Goal: Information Seeking & Learning: Learn about a topic

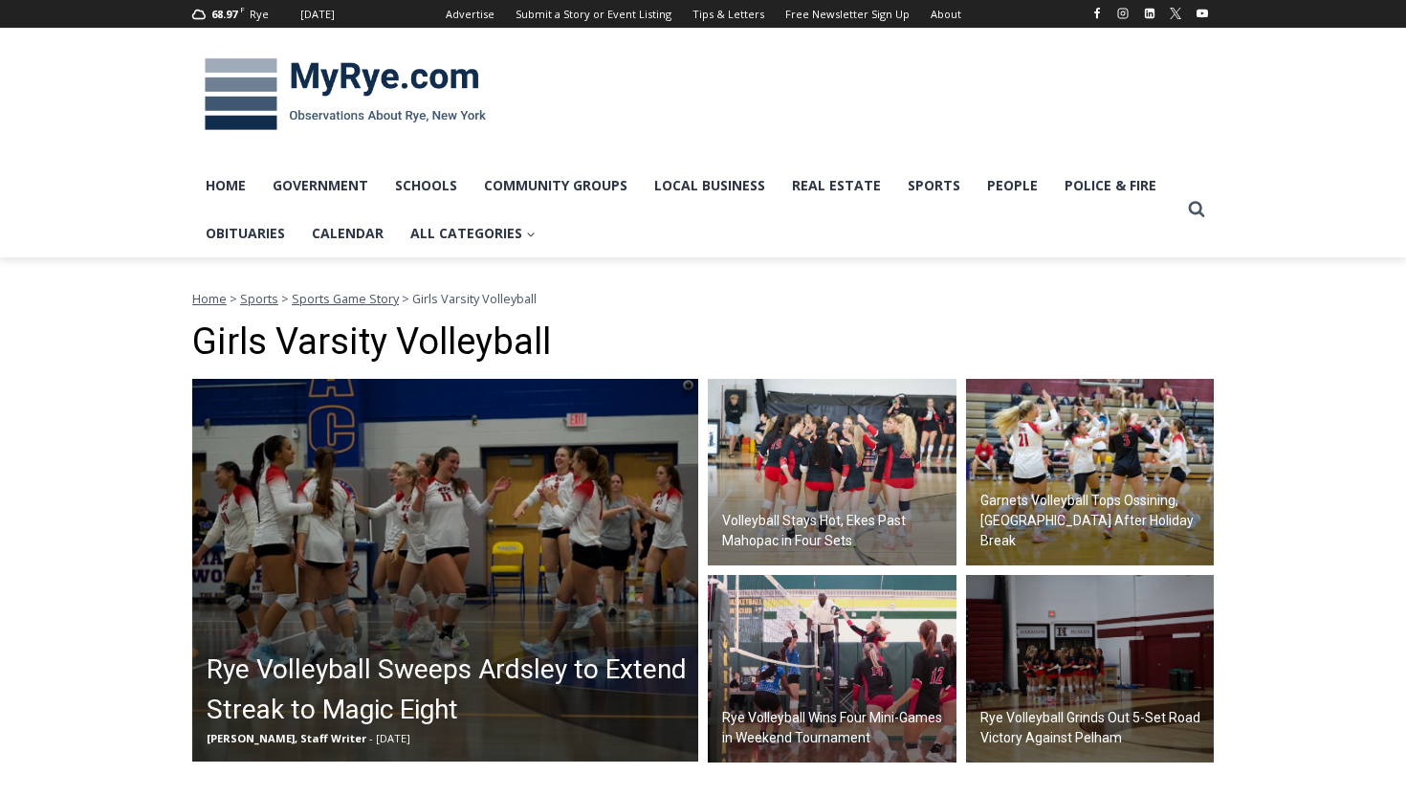
scroll to position [602, 0]
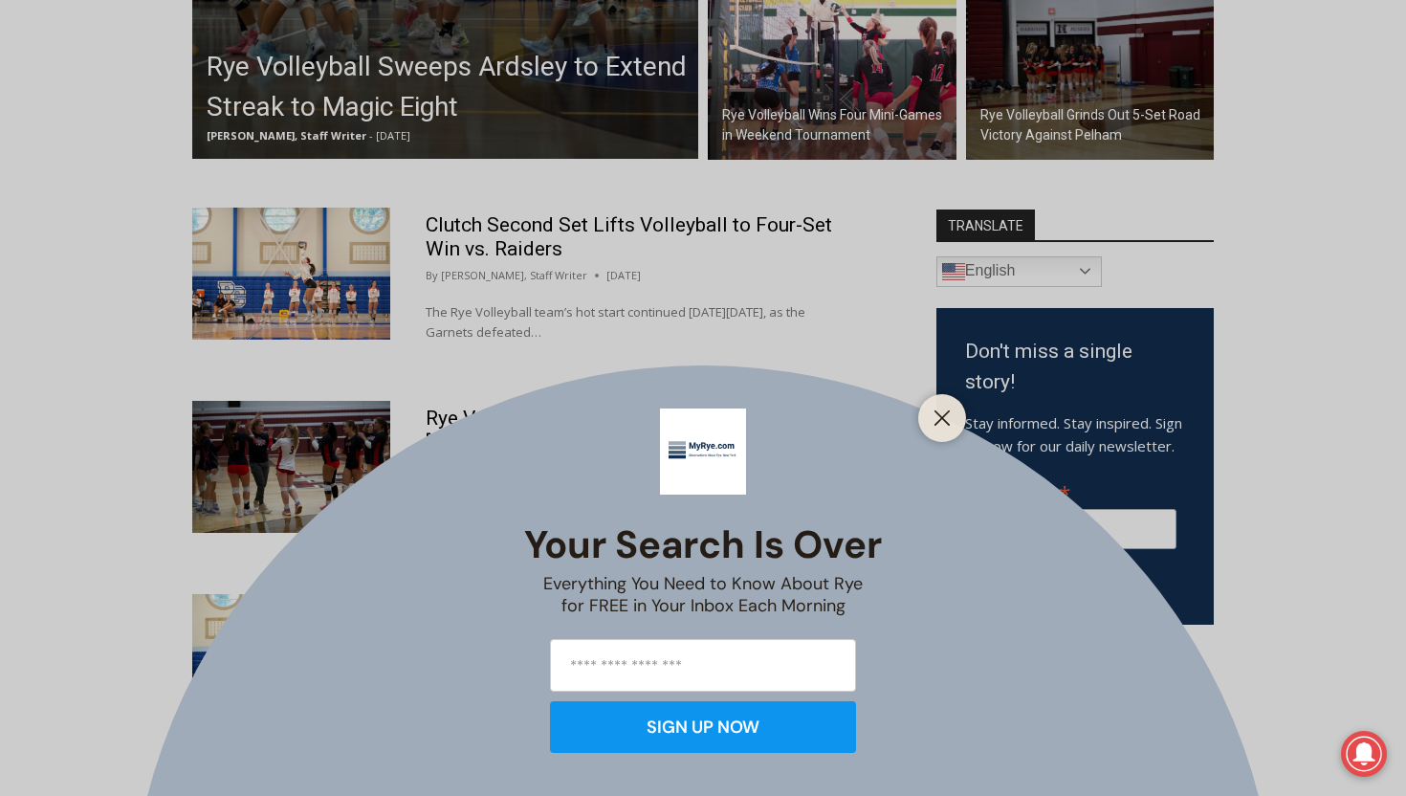
click at [975, 399] on div "Your Search is Over Everything You Need to Know About Rye for FREE in Your Inbo…" at bounding box center [703, 398] width 1406 height 796
click at [945, 414] on line "Close" at bounding box center [941, 417] width 13 height 13
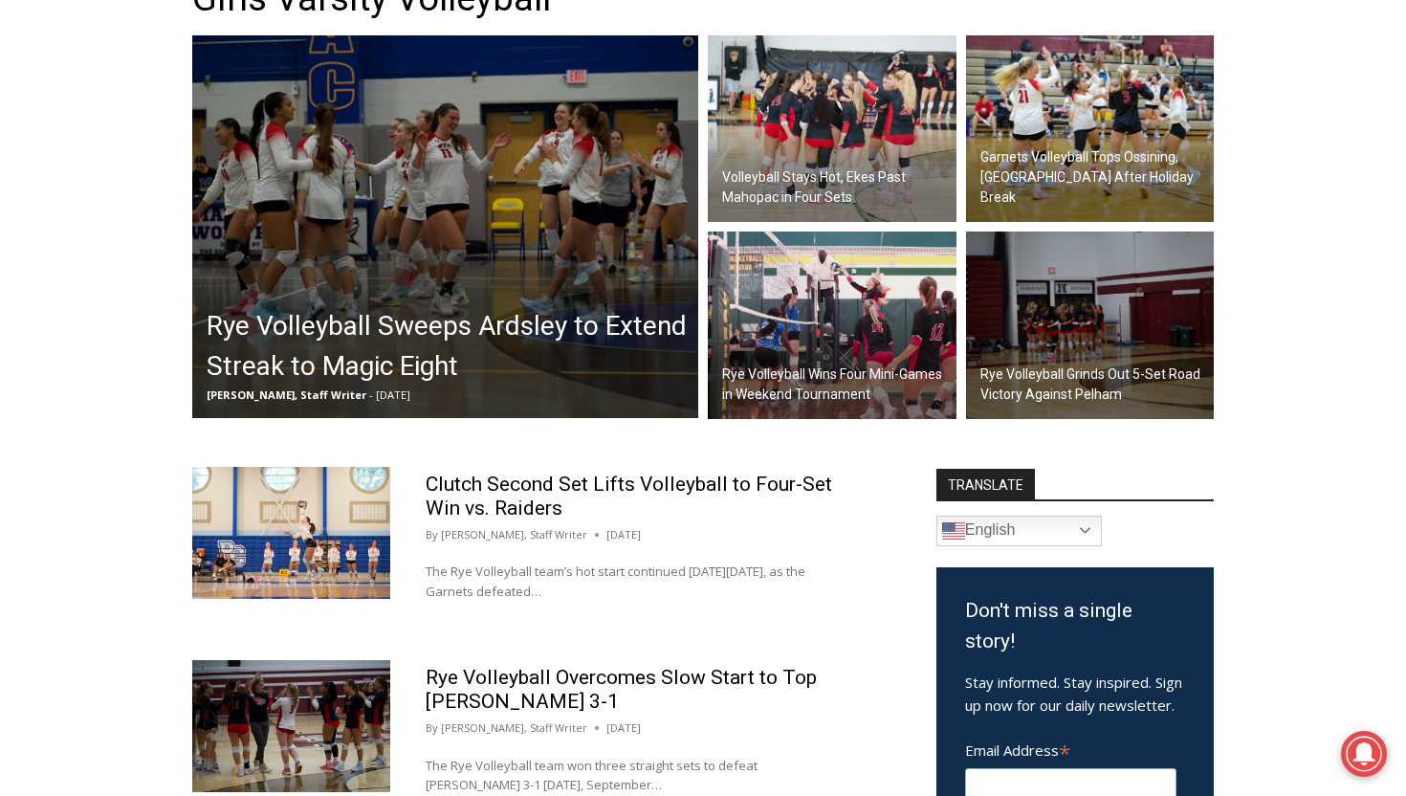
scroll to position [324, 0]
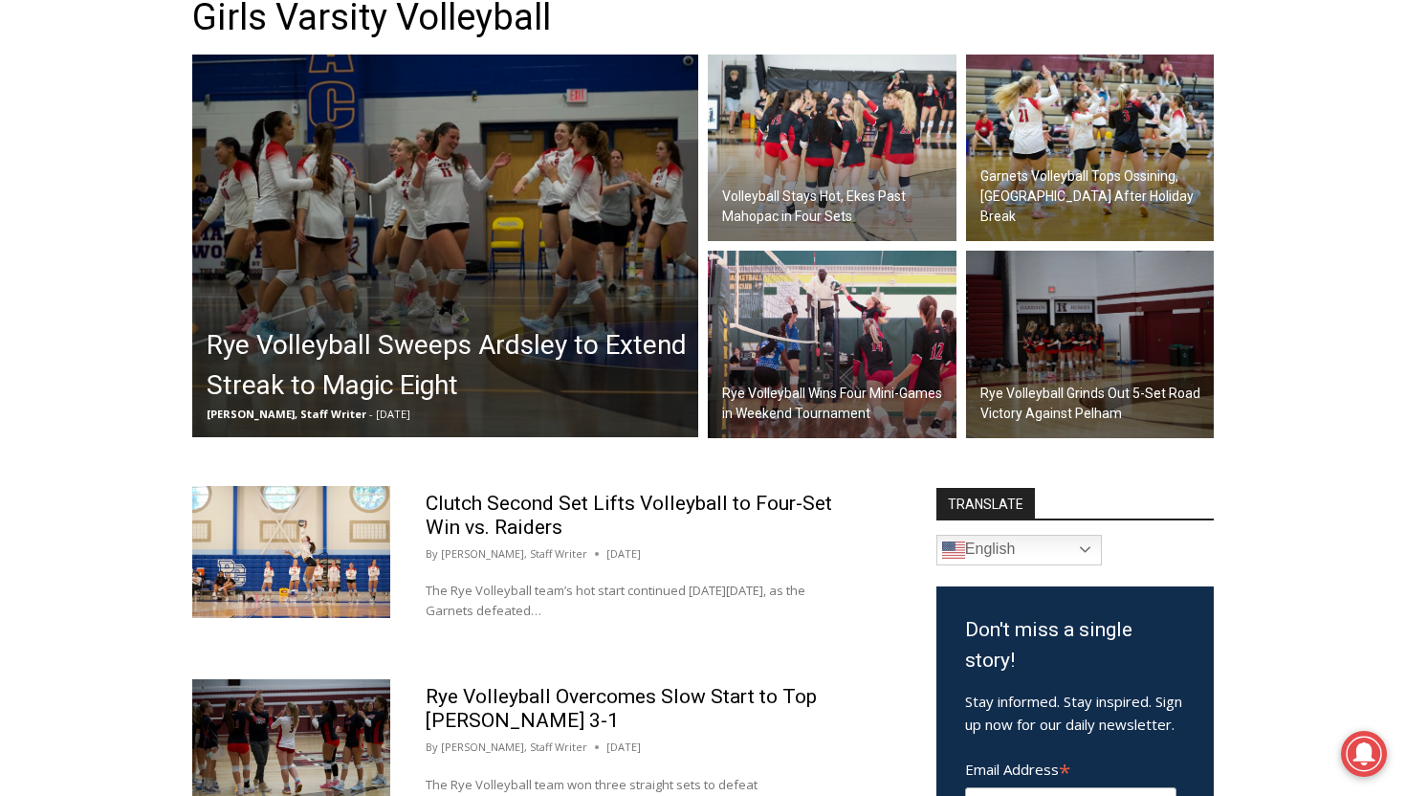
click at [501, 337] on h2 "Rye Volleyball Sweeps Ardsley to Extend Streak to Magic Eight" at bounding box center [450, 365] width 487 height 80
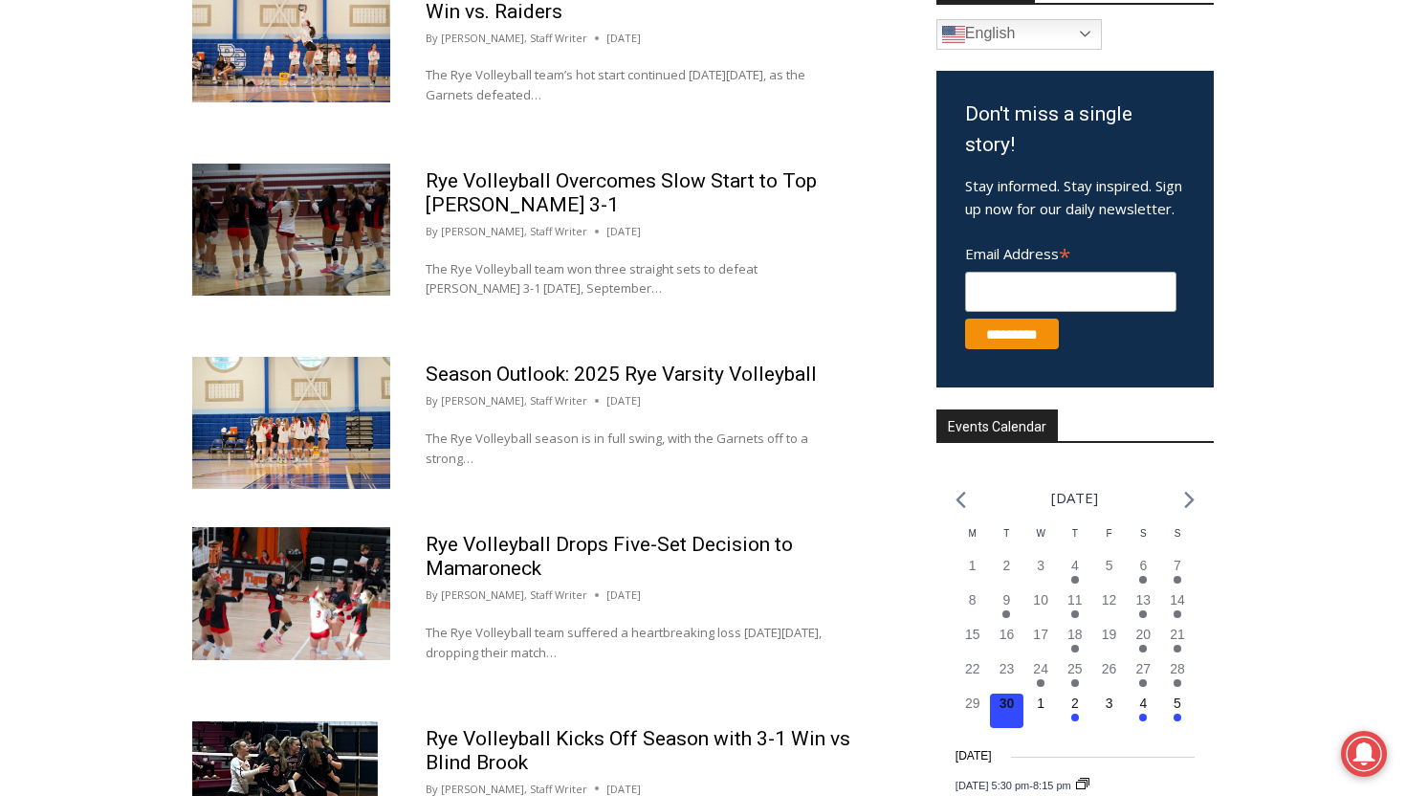
scroll to position [855, 0]
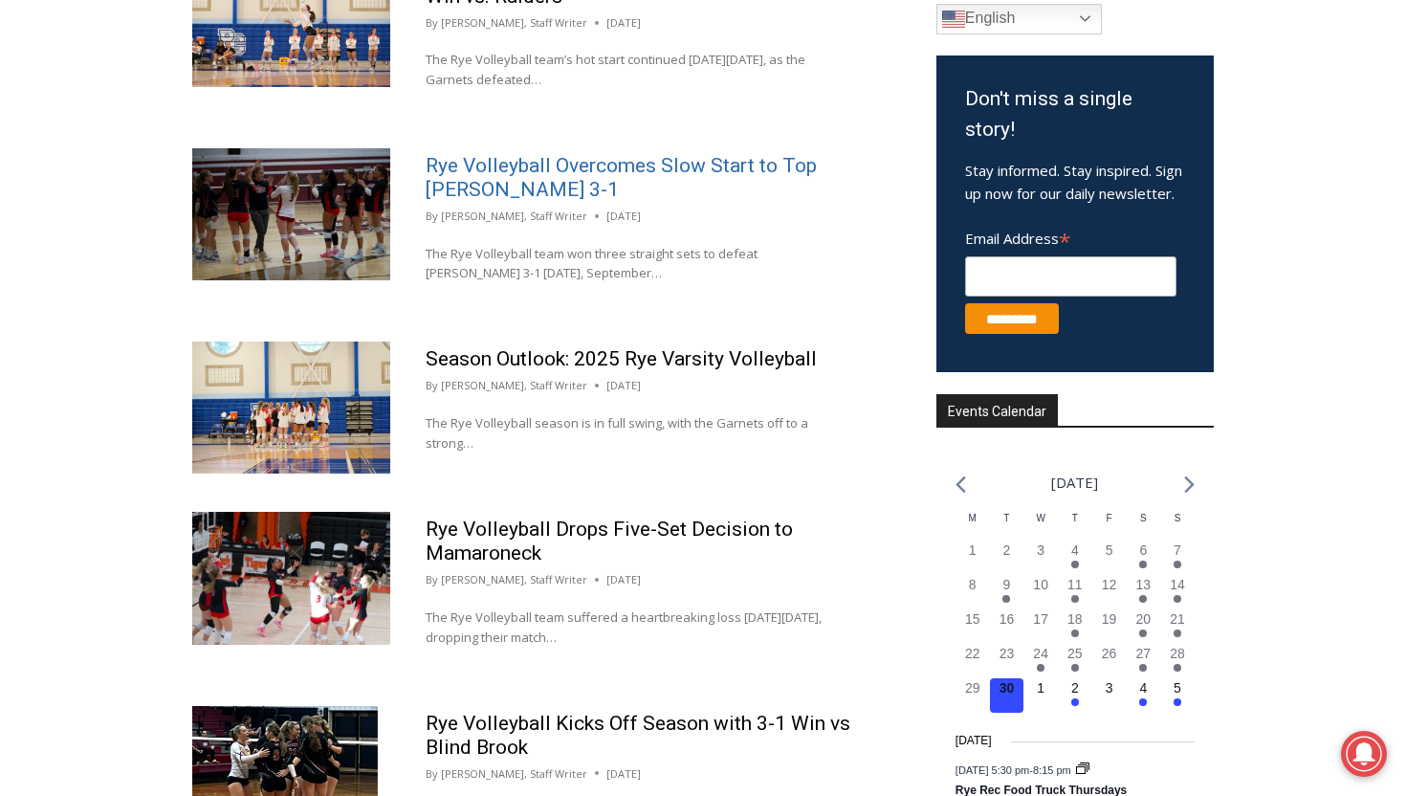
click at [508, 172] on link "Rye Volleyball Overcomes Slow Start to Top [PERSON_NAME] 3-1" at bounding box center [621, 177] width 391 height 47
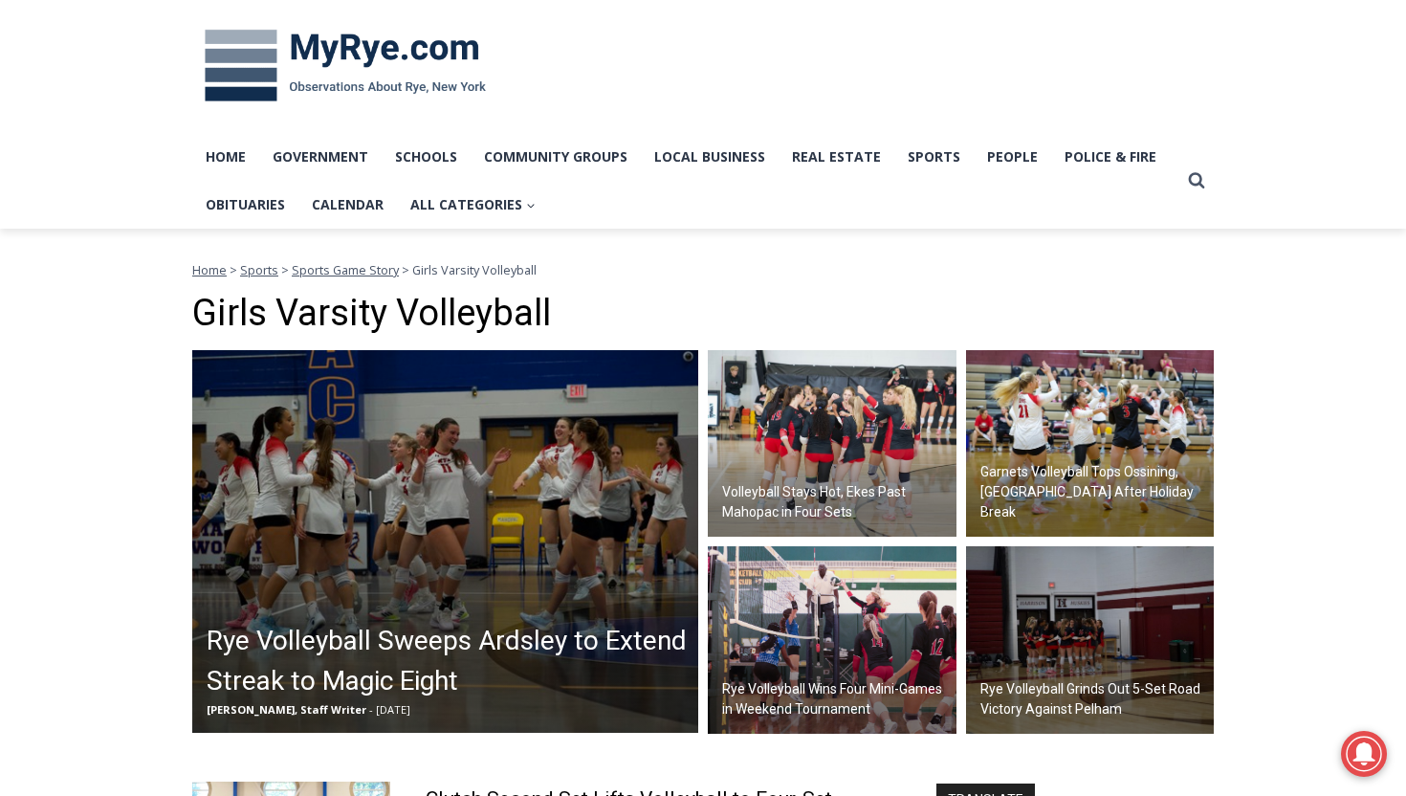
scroll to position [0, 0]
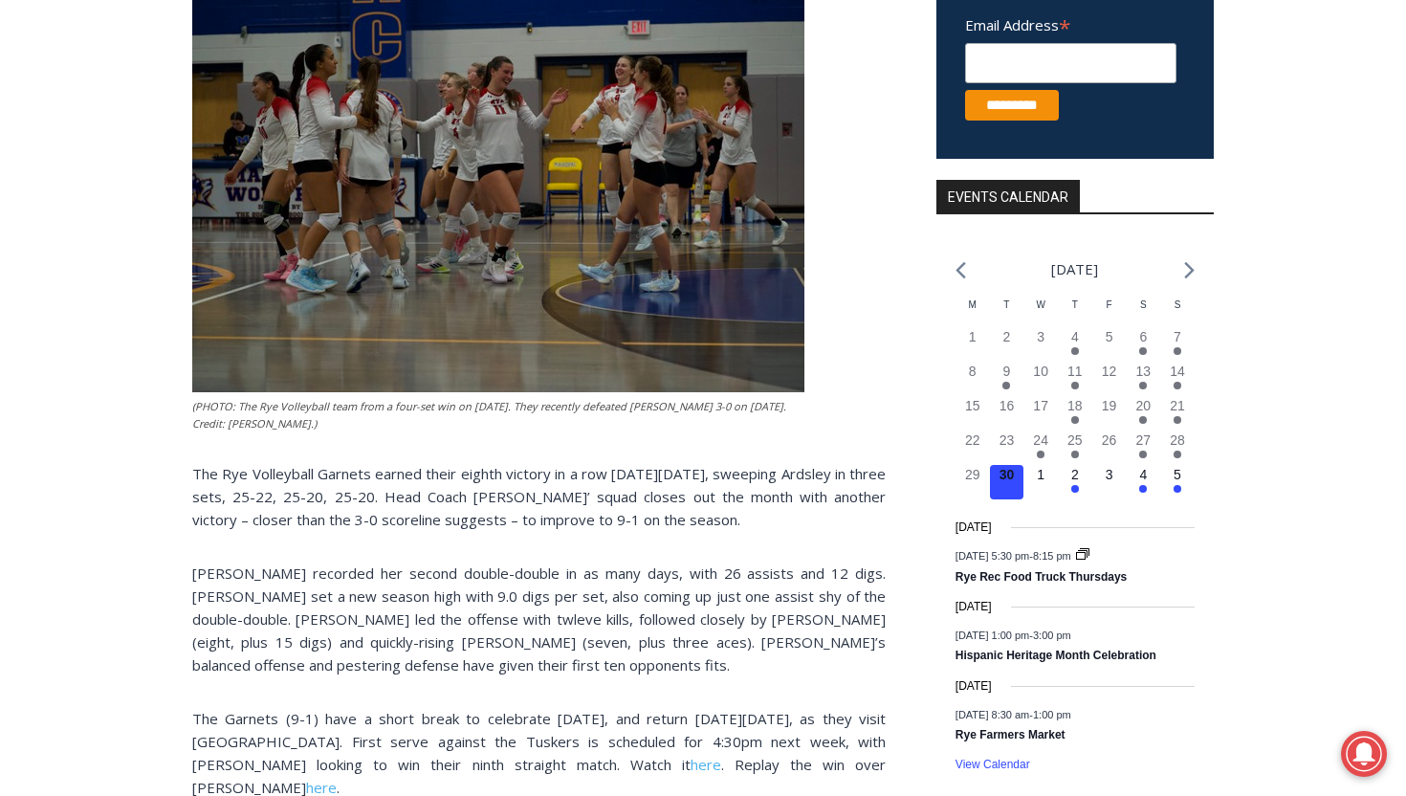
scroll to position [455, 0]
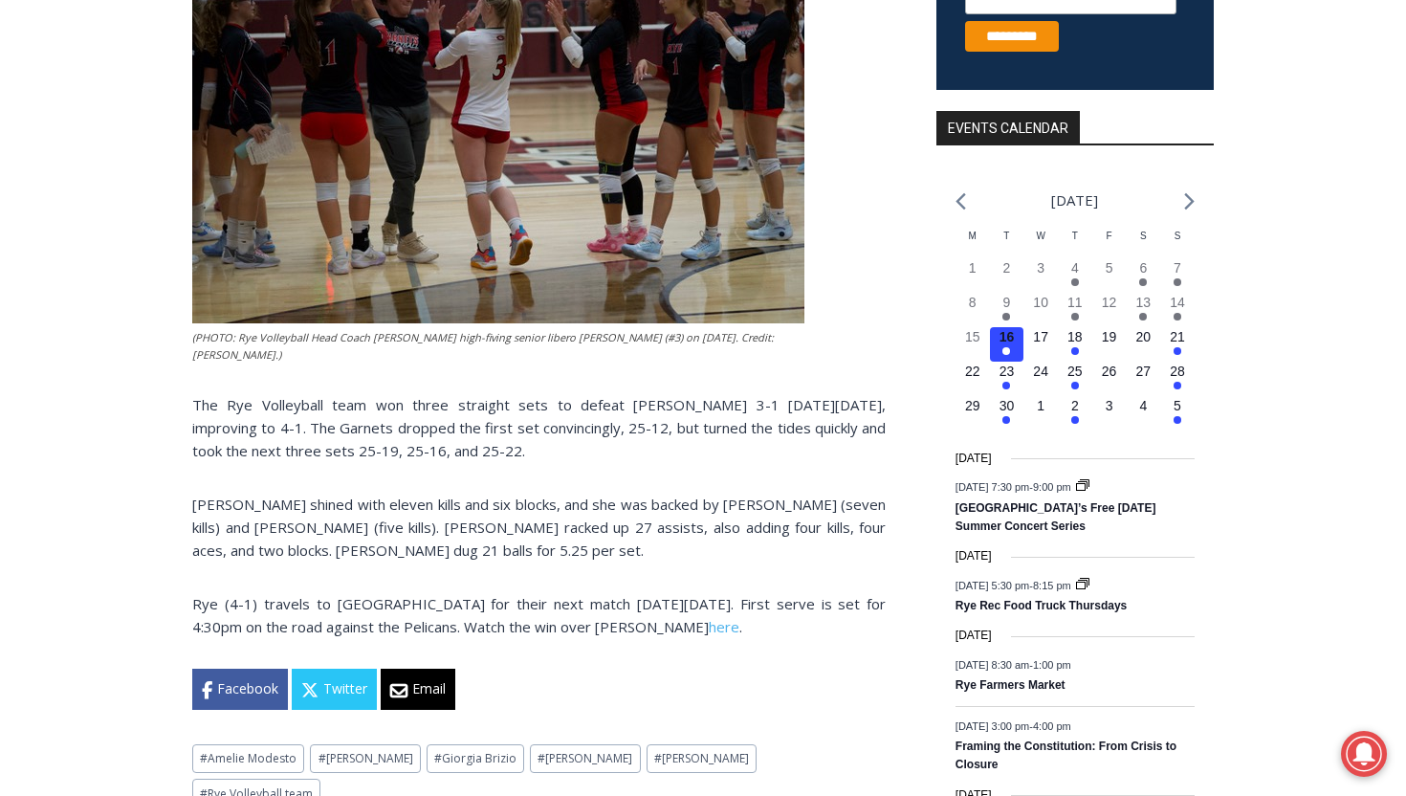
scroll to position [505, 0]
